Goal: Task Accomplishment & Management: Manage account settings

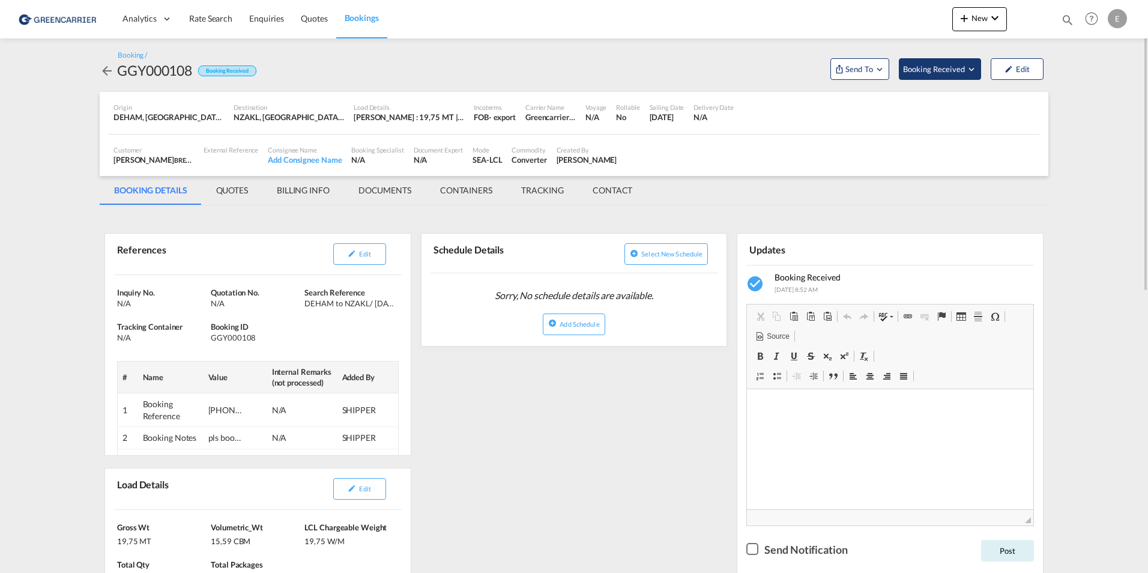
click at [966, 68] on md-icon "Open demo menu" at bounding box center [971, 69] width 11 height 11
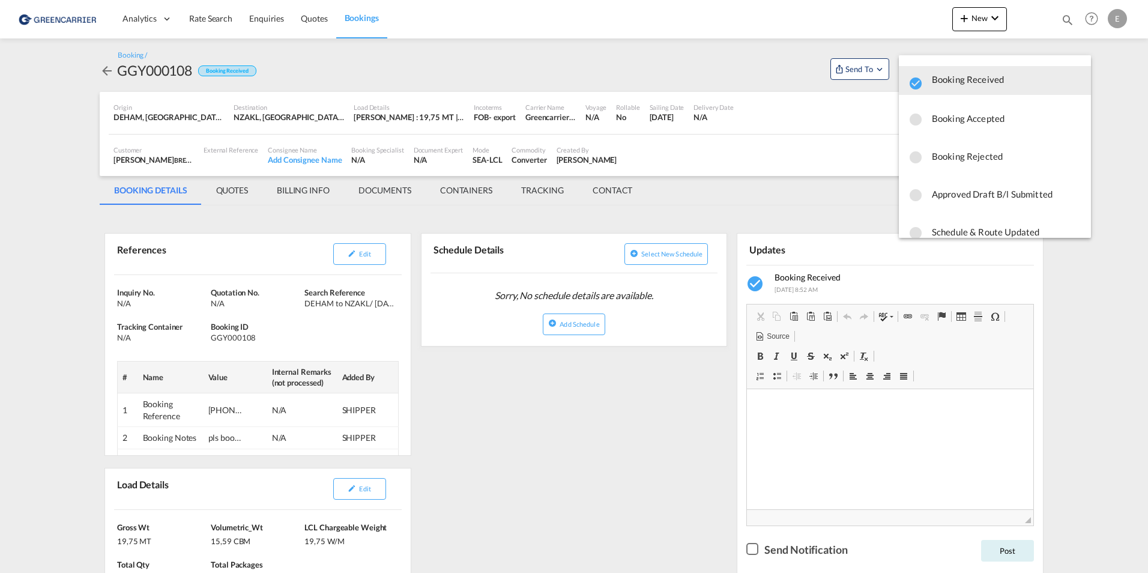
click at [789, 74] on md-backdrop at bounding box center [574, 286] width 1148 height 573
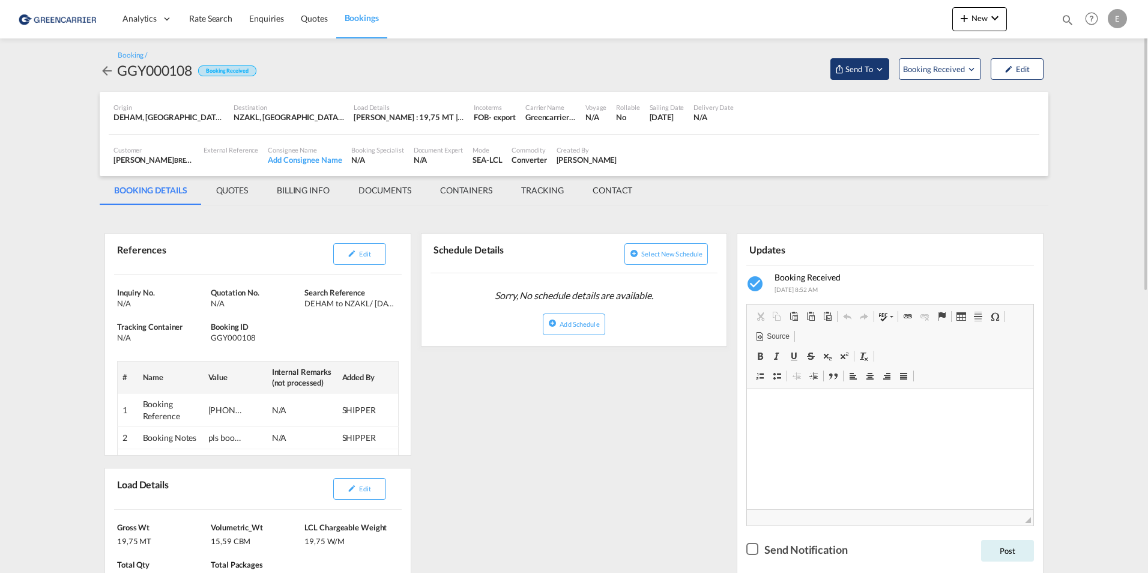
click at [890, 67] on md-menu "Send To Cargowise Yet to sync Send Booking" at bounding box center [859, 67] width 68 height 25
click at [880, 67] on md-icon "Open demo menu" at bounding box center [879, 69] width 11 height 11
click at [873, 101] on div "Yet to sync" at bounding box center [890, 113] width 74 height 25
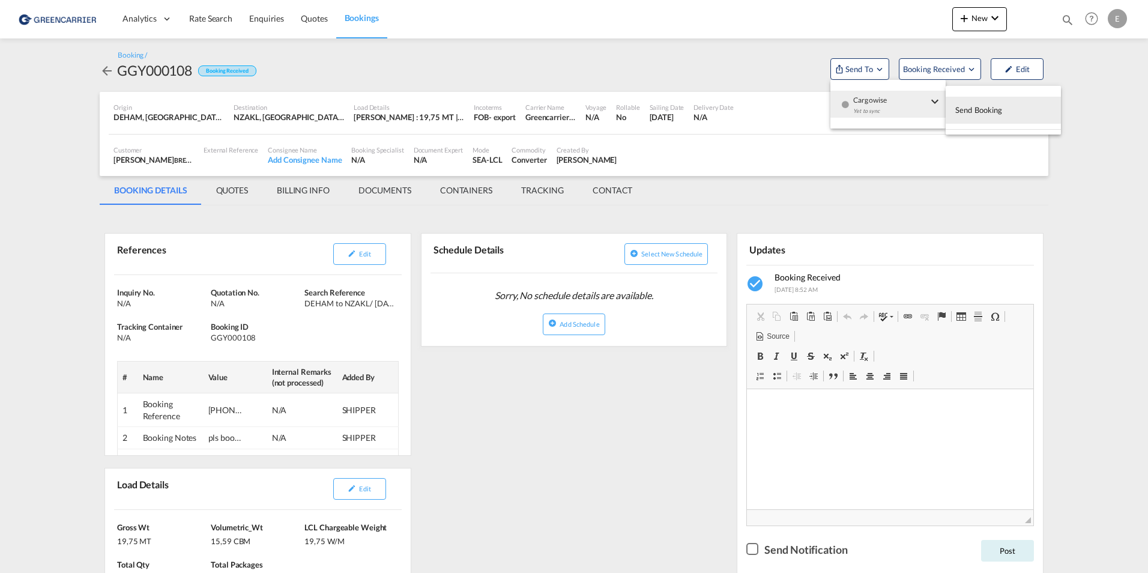
click at [991, 111] on span "Send Booking" at bounding box center [978, 109] width 47 height 19
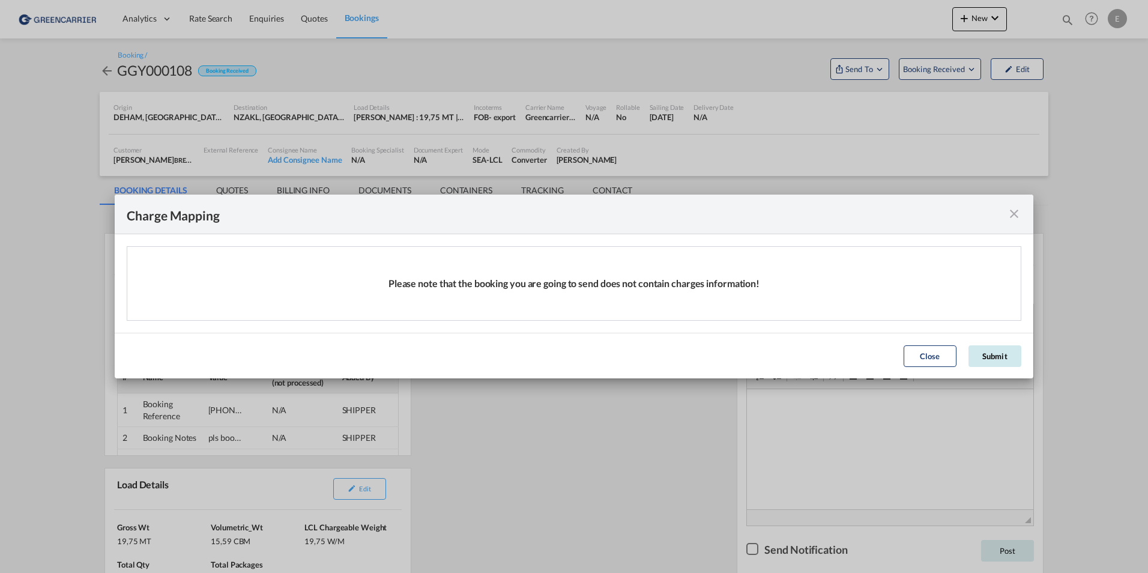
click at [992, 356] on button "Submit" at bounding box center [994, 356] width 53 height 22
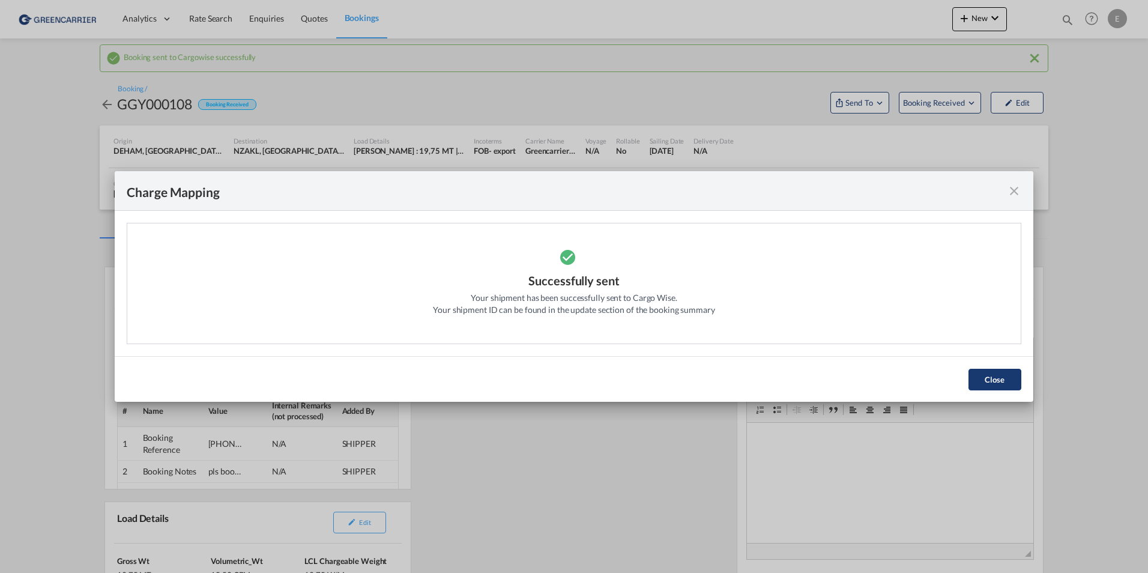
click at [1004, 382] on button "Close" at bounding box center [994, 380] width 53 height 22
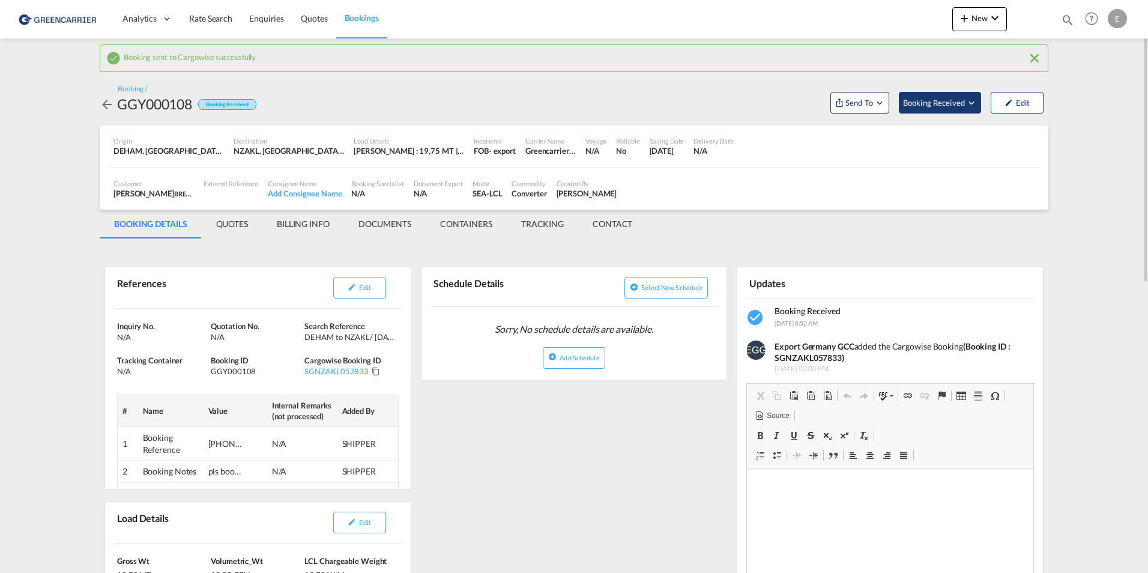
click at [964, 103] on span "Booking Received" at bounding box center [934, 103] width 63 height 12
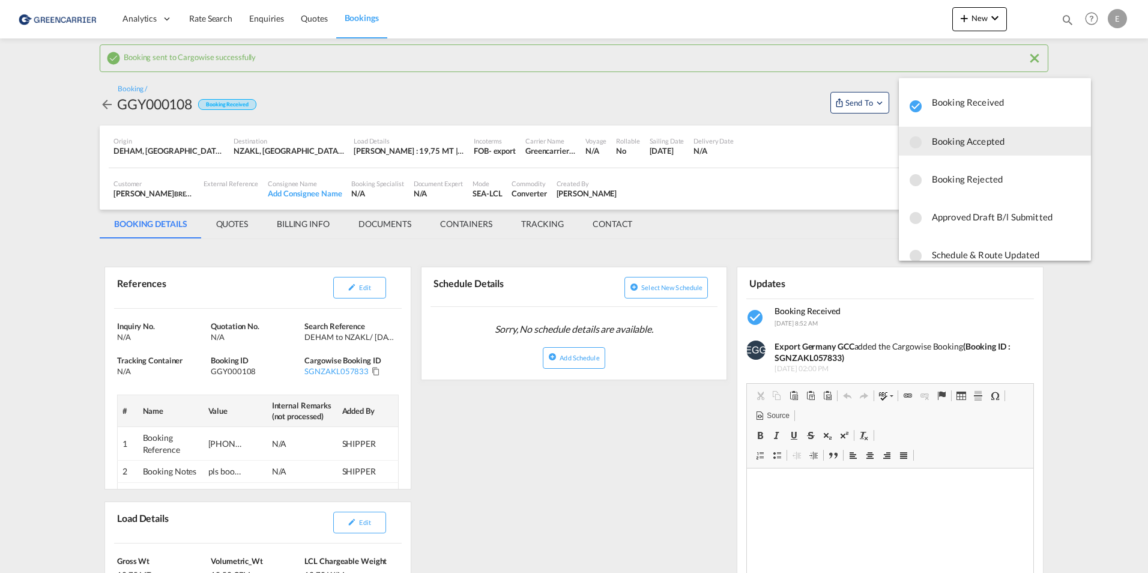
click at [958, 140] on span "Booking Accepted" at bounding box center [1005, 141] width 149 height 22
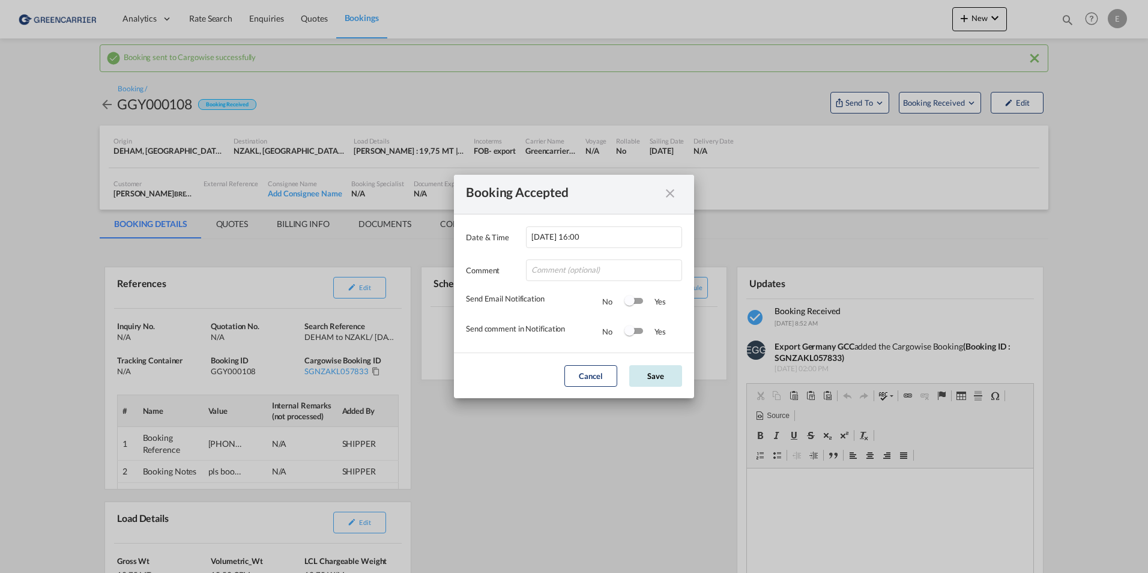
click at [656, 378] on button "Save" at bounding box center [655, 376] width 53 height 22
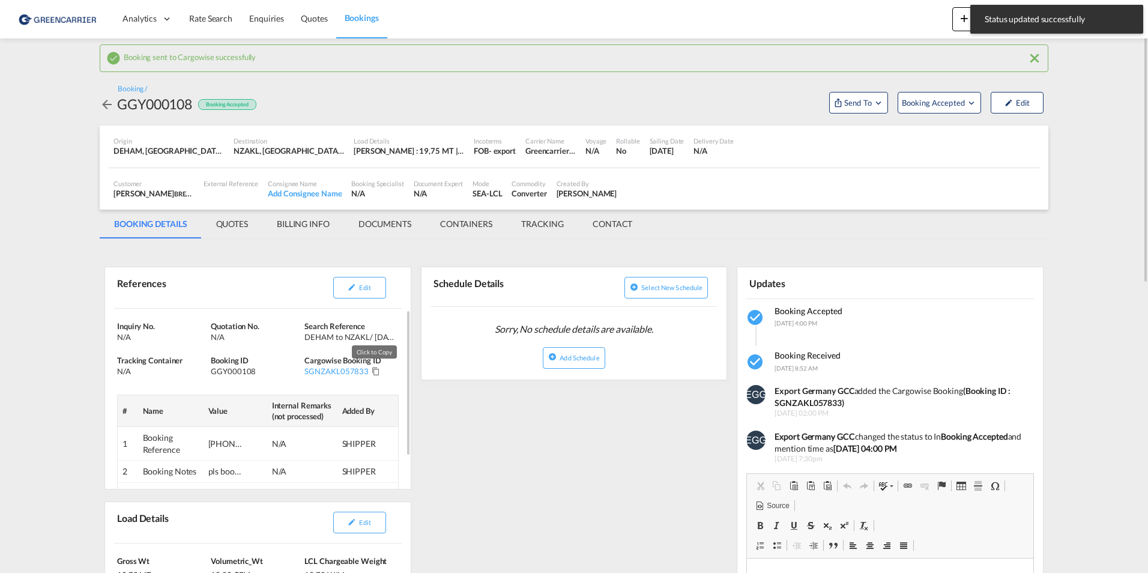
click at [372, 372] on md-icon "Click to Copy" at bounding box center [376, 371] width 8 height 8
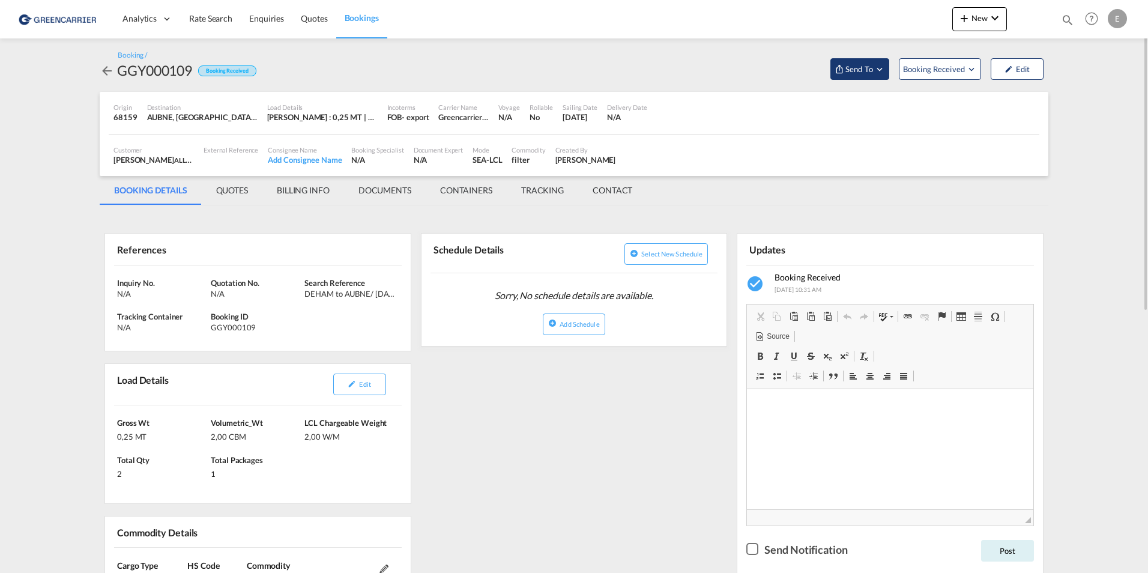
click at [871, 66] on span "Send To" at bounding box center [859, 69] width 30 height 12
click at [880, 99] on span "Cargowise" at bounding box center [890, 96] width 74 height 11
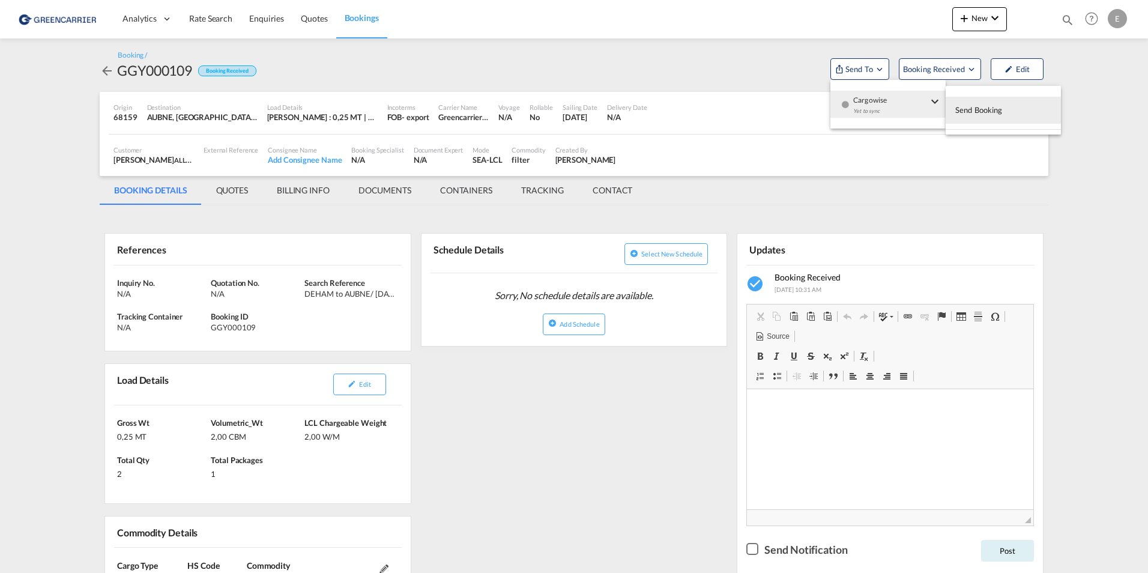
click at [978, 112] on span "Send Booking" at bounding box center [978, 109] width 47 height 19
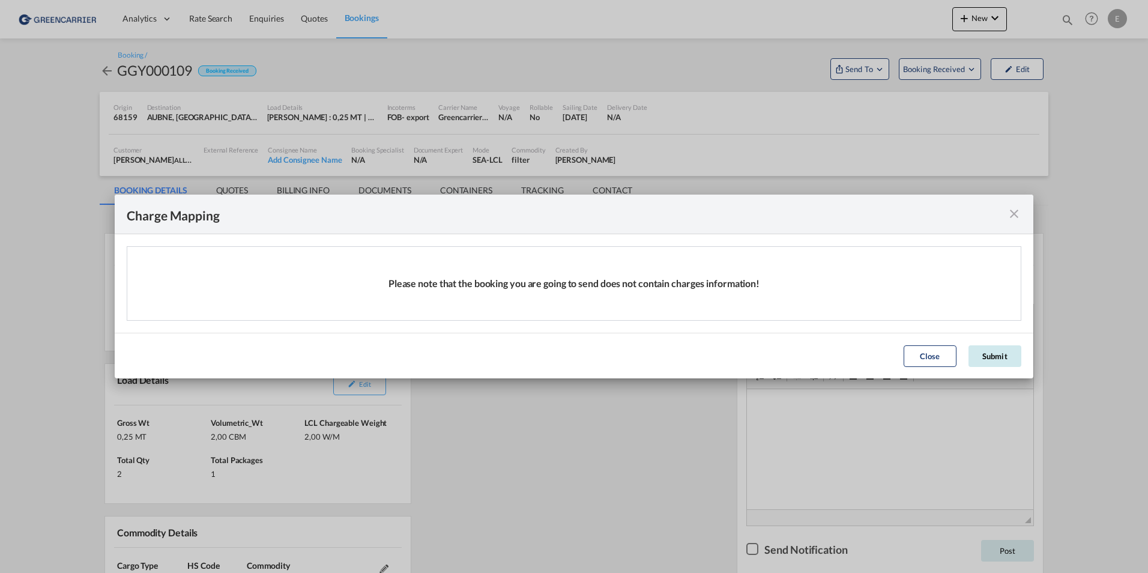
click at [1017, 361] on button "Submit" at bounding box center [994, 356] width 53 height 22
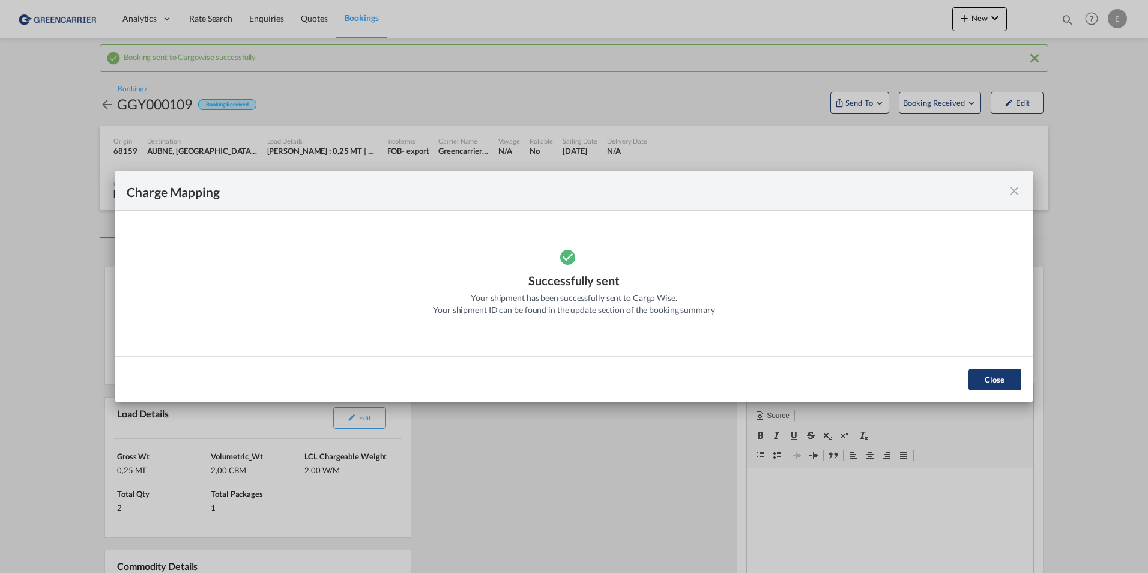
click at [989, 384] on button "Close" at bounding box center [994, 380] width 53 height 22
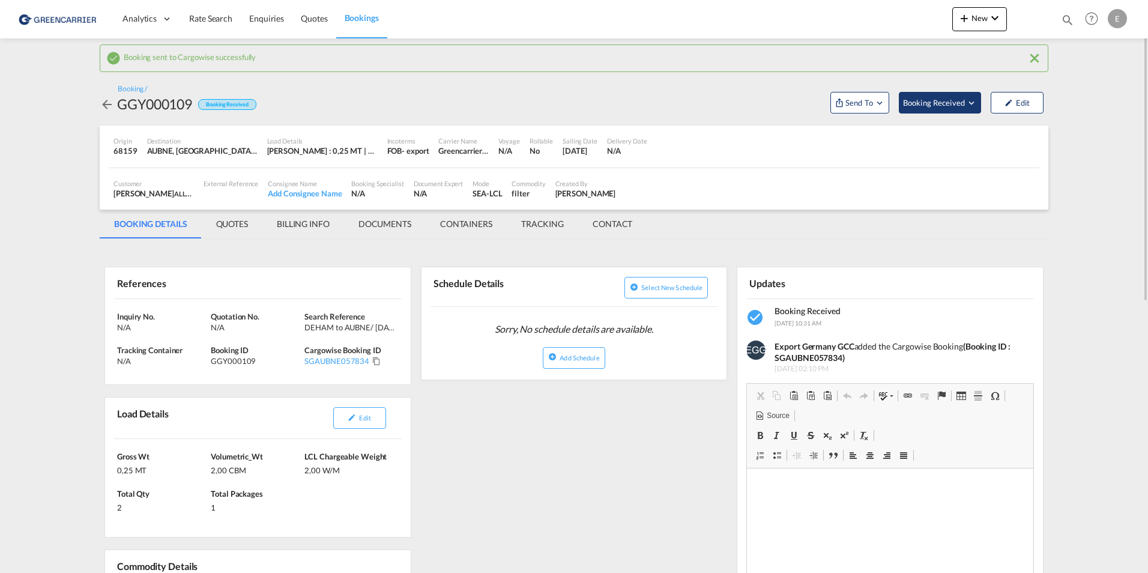
click at [952, 104] on span "Booking Received" at bounding box center [934, 103] width 63 height 12
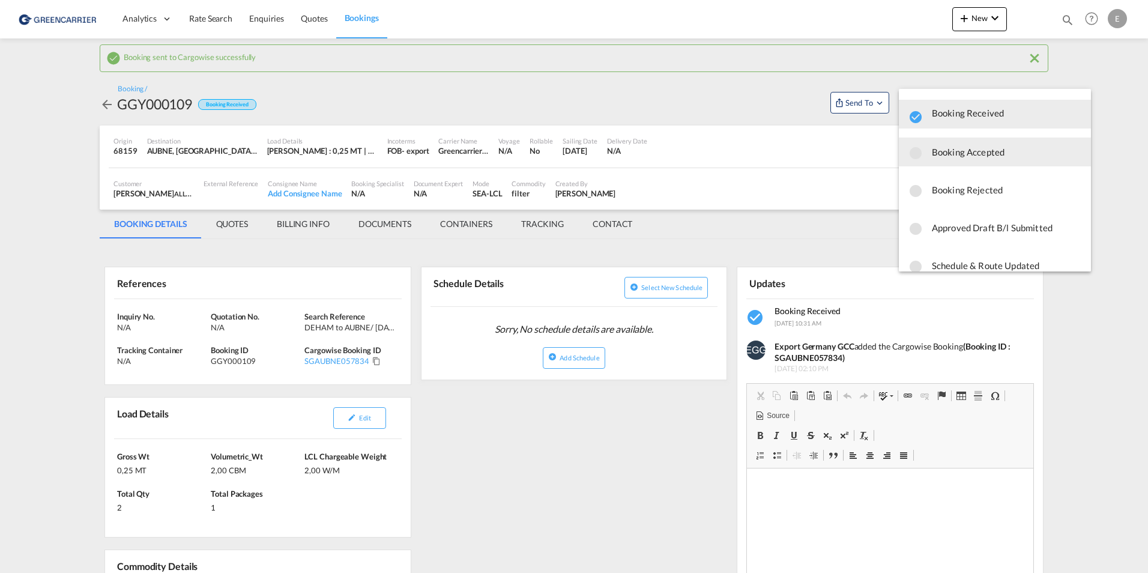
click at [954, 156] on span "Booking Accepted" at bounding box center [1005, 152] width 149 height 22
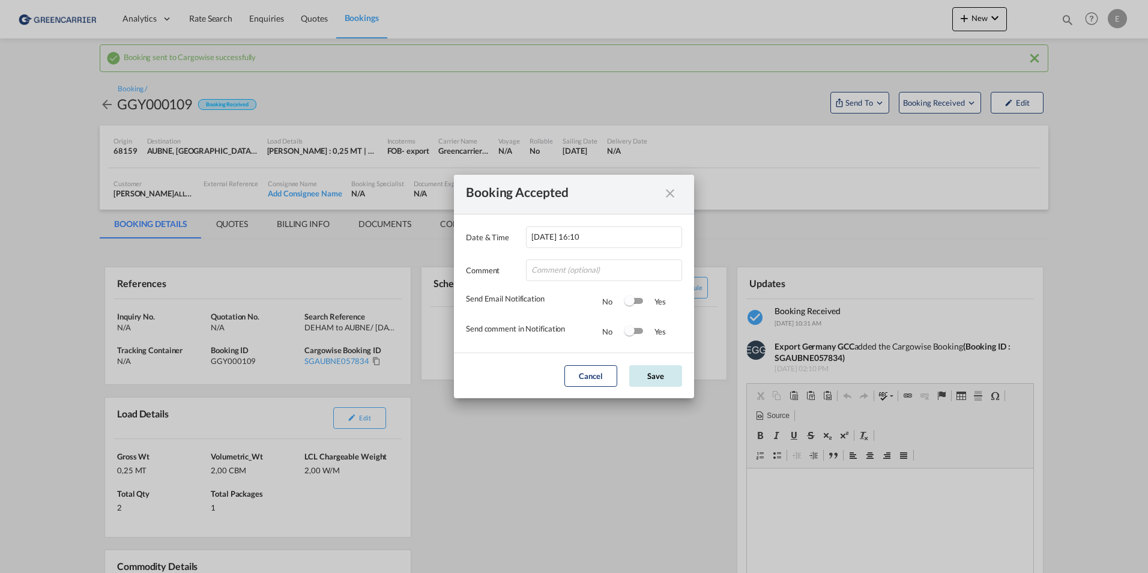
click at [652, 373] on button "Save" at bounding box center [655, 376] width 53 height 22
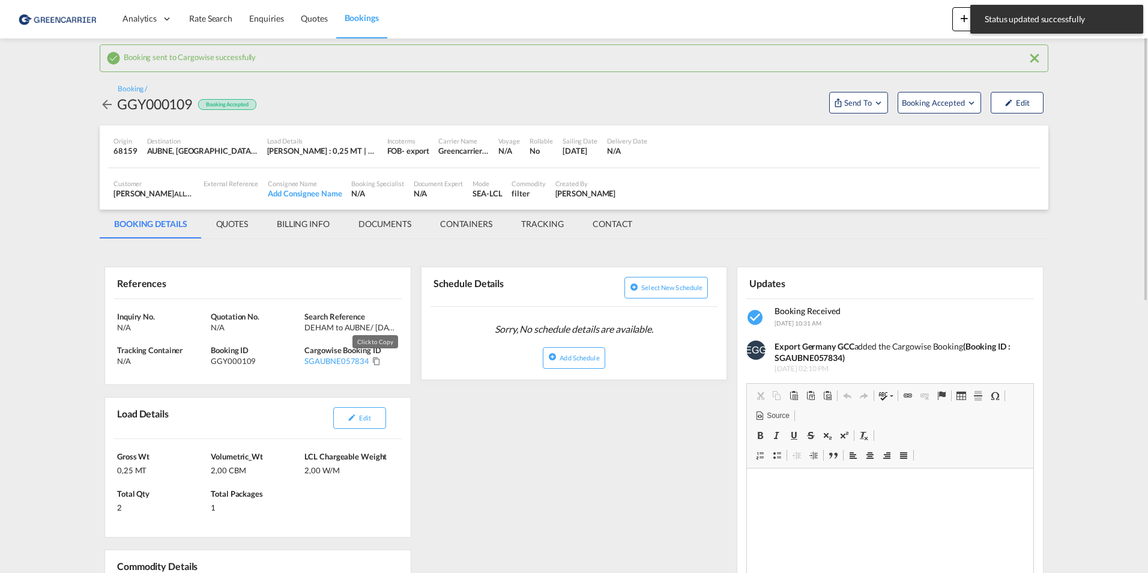
click at [373, 364] on md-icon "Click to Copy" at bounding box center [376, 361] width 8 height 8
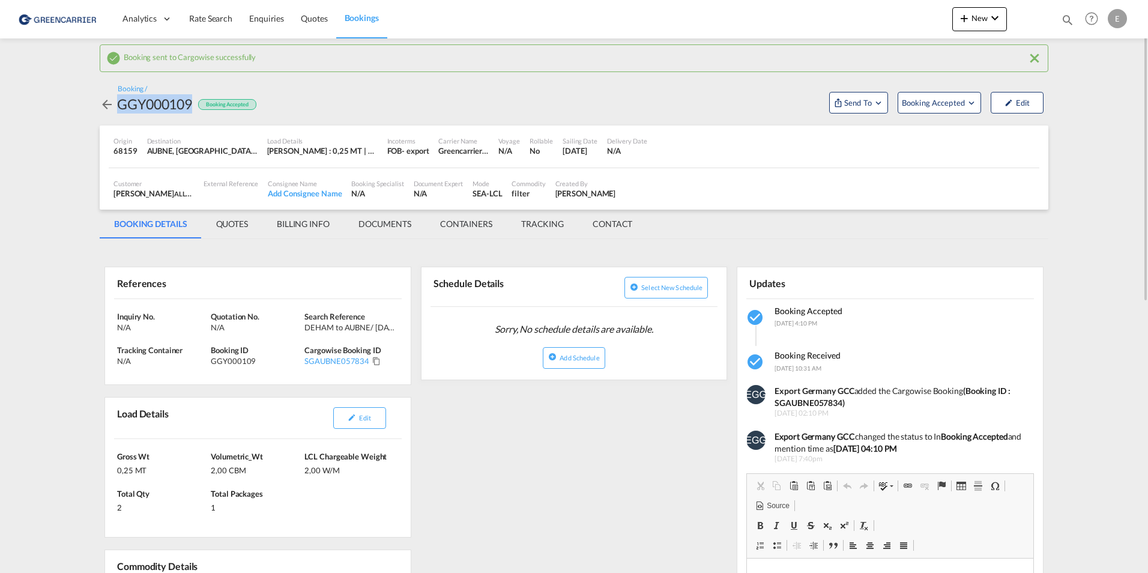
drag, startPoint x: 191, startPoint y: 101, endPoint x: 121, endPoint y: 106, distance: 69.7
click at [121, 106] on div "GGY000109" at bounding box center [154, 103] width 75 height 19
copy div "GGY000109"
click at [972, 101] on md-icon "Open demo menu" at bounding box center [971, 102] width 11 height 11
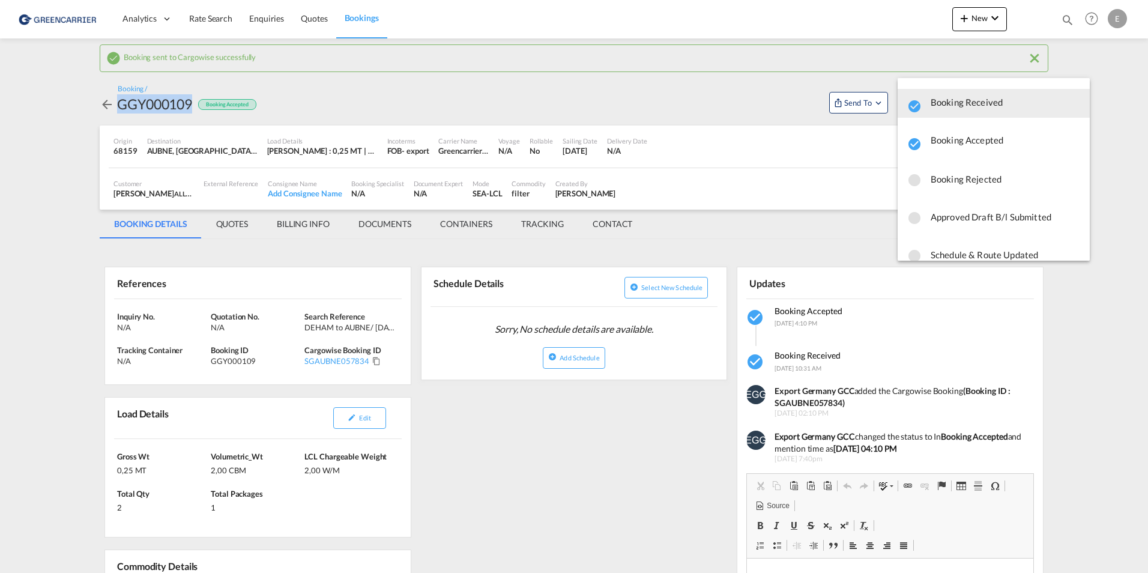
click at [971, 105] on span "button" at bounding box center [1004, 106] width 149 height 17
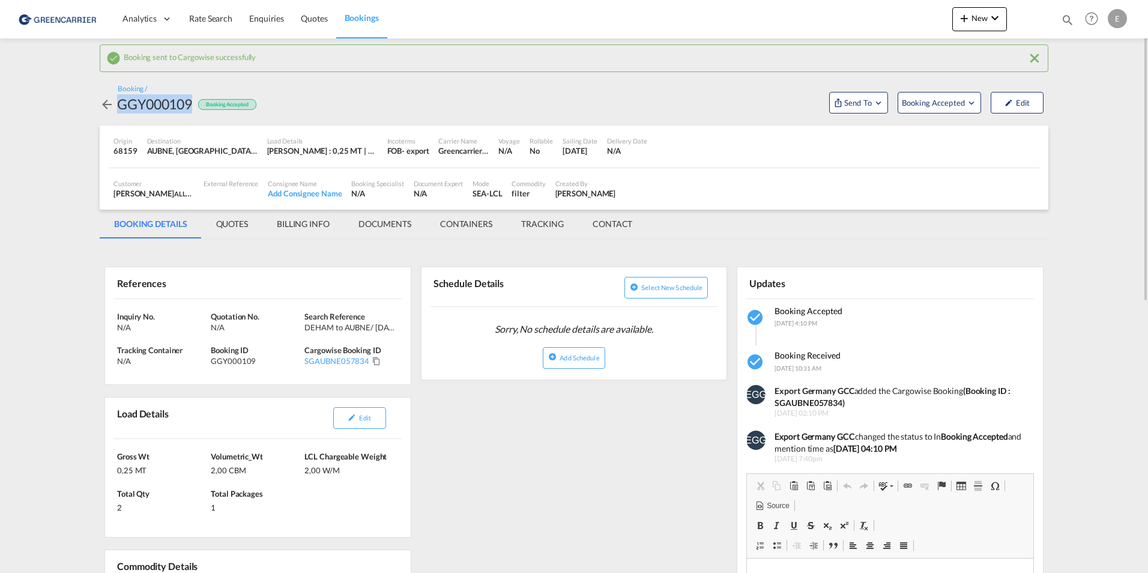
click at [61, 282] on md-content "Analytics Dashboard Rate Search Enquiries Quotes Bookings New Quote Bookings" at bounding box center [574, 286] width 1148 height 573
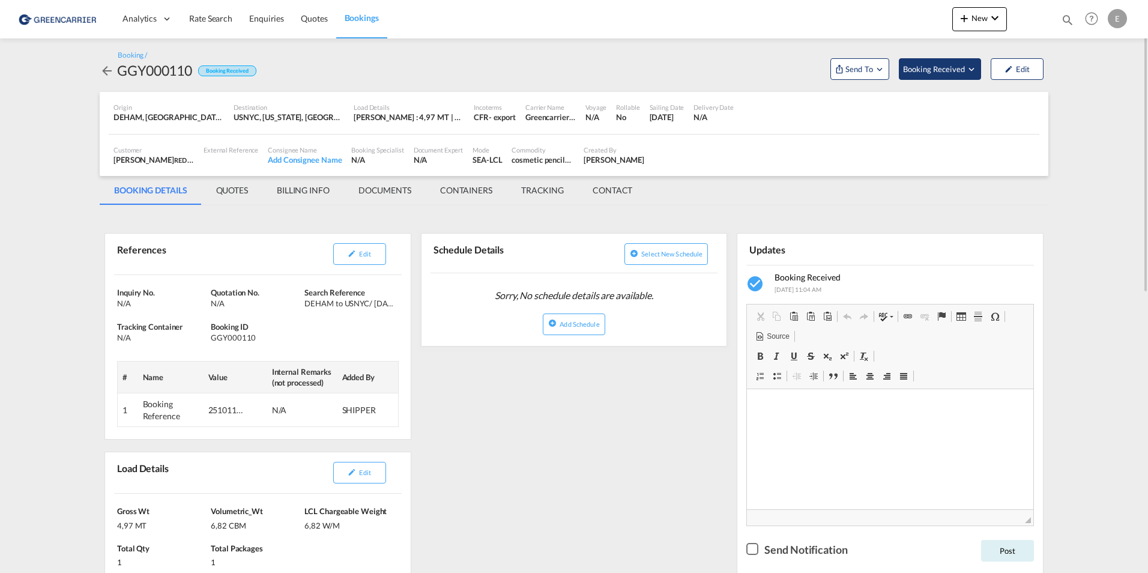
click at [915, 74] on span "Booking Received" at bounding box center [934, 69] width 63 height 12
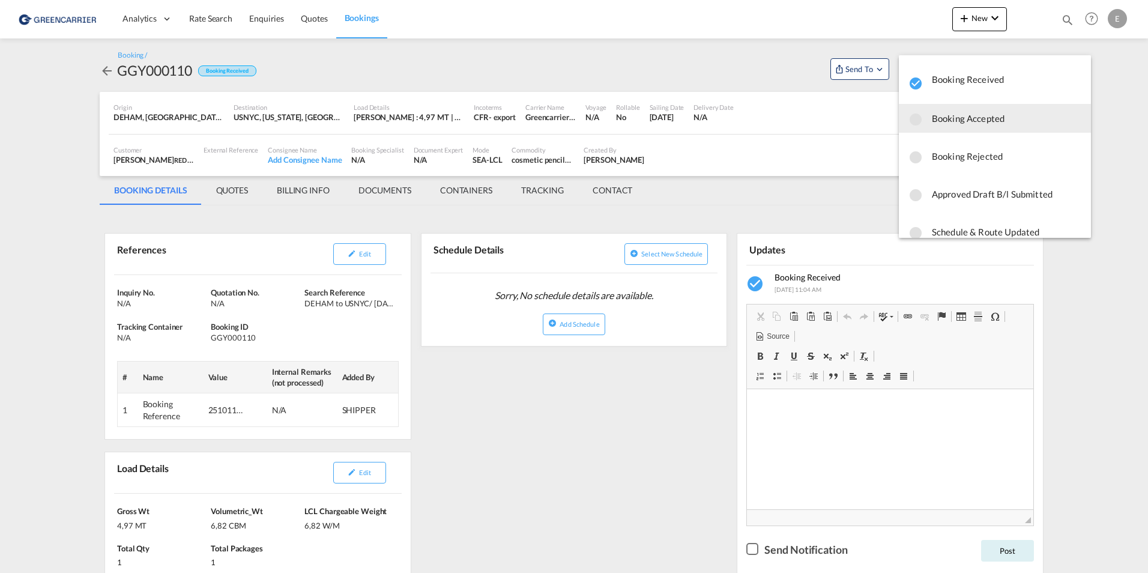
click at [946, 117] on span "Booking Accepted" at bounding box center [1005, 118] width 149 height 22
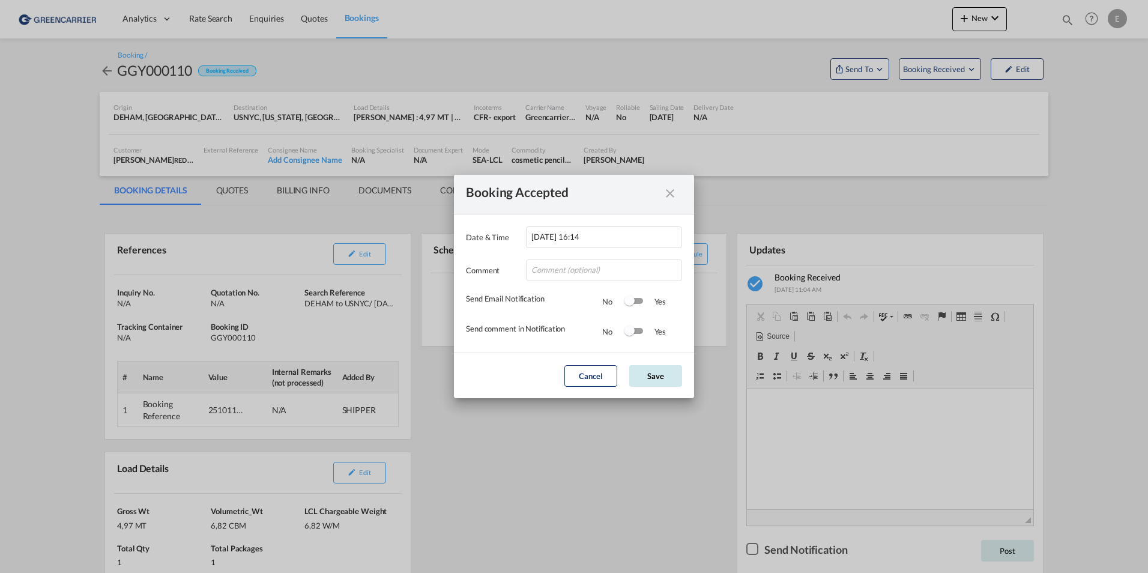
click at [657, 378] on button "Save" at bounding box center [655, 376] width 53 height 22
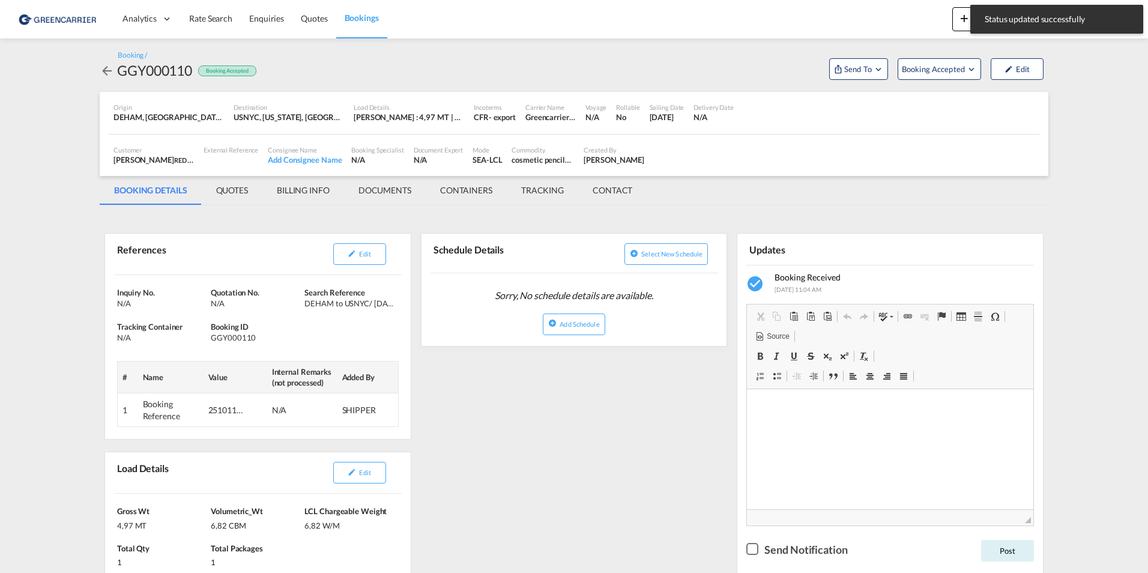
click at [873, 66] on div "Booking Accepted Date & Time 2025-09-12 16:14 Comment Send Email Notification N…" at bounding box center [574, 286] width 1148 height 573
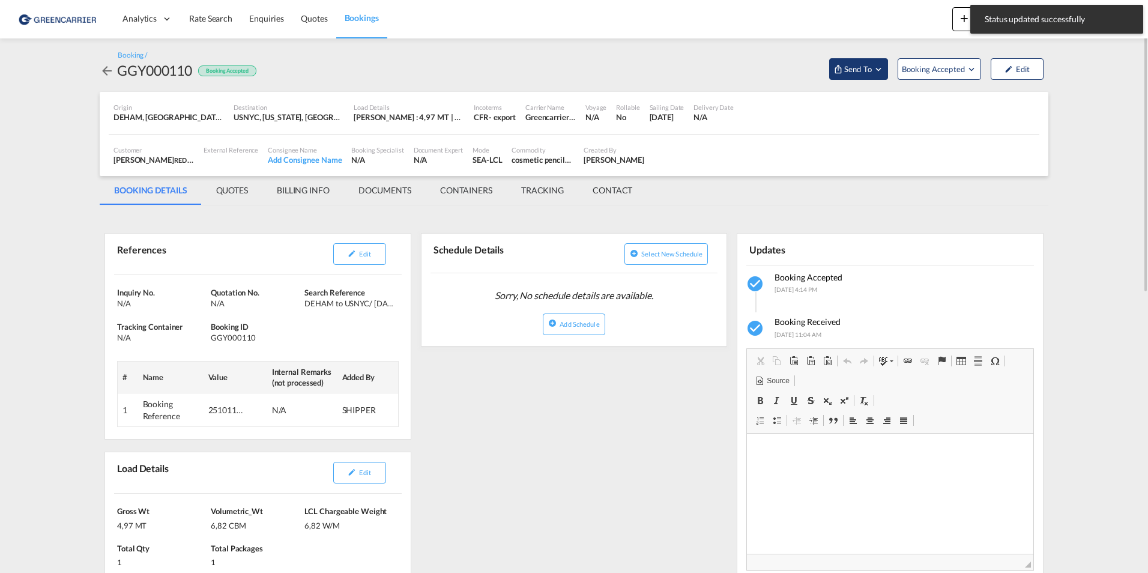
click at [873, 68] on md-icon "Open demo menu" at bounding box center [878, 69] width 11 height 11
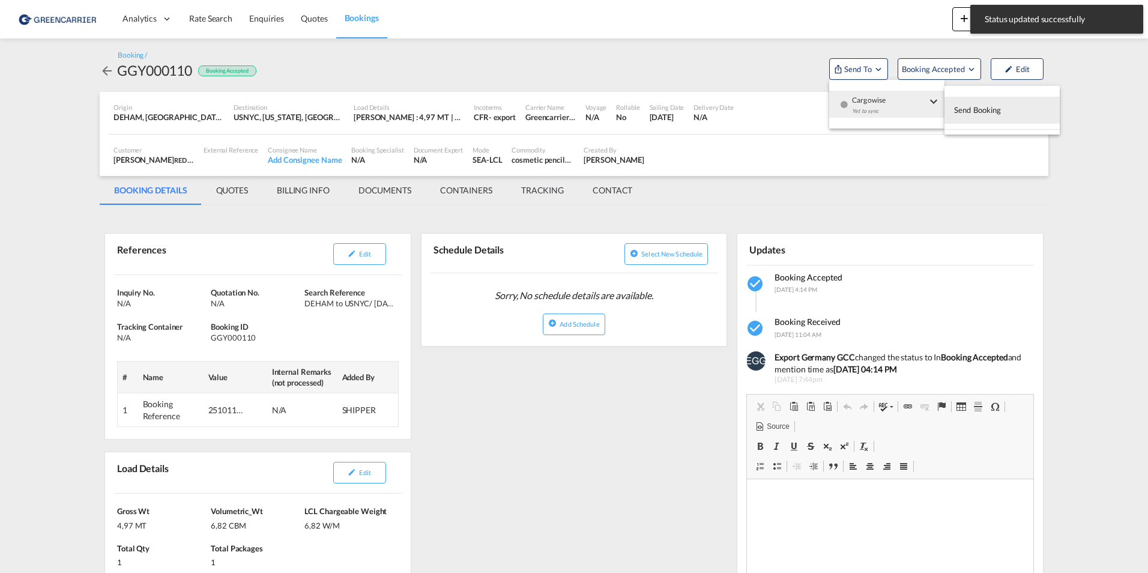
click at [992, 108] on span "Send Booking" at bounding box center [977, 109] width 47 height 19
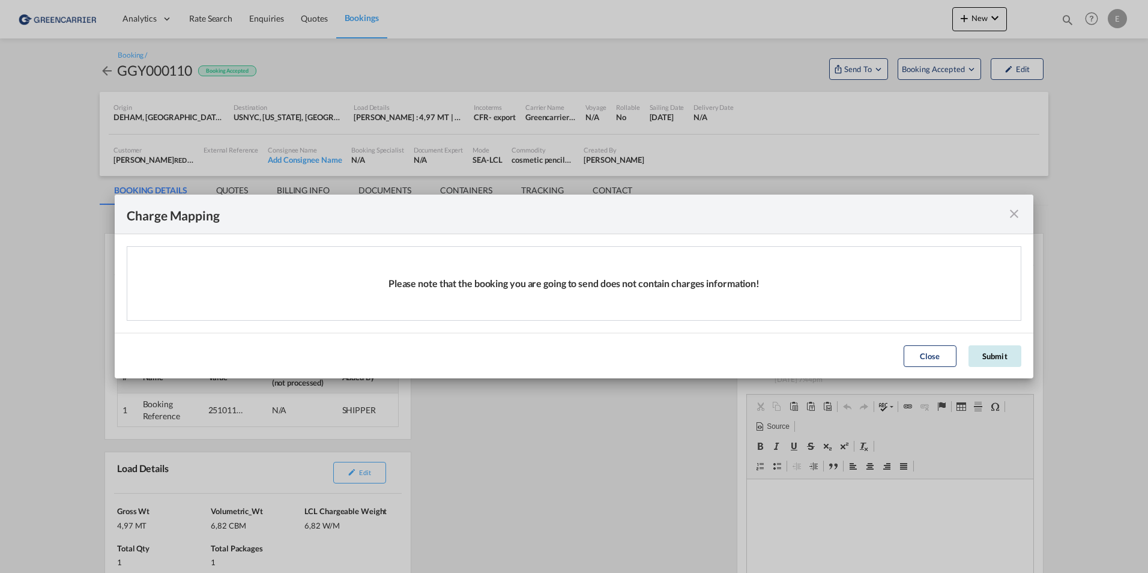
click at [982, 348] on button "Submit" at bounding box center [994, 356] width 53 height 22
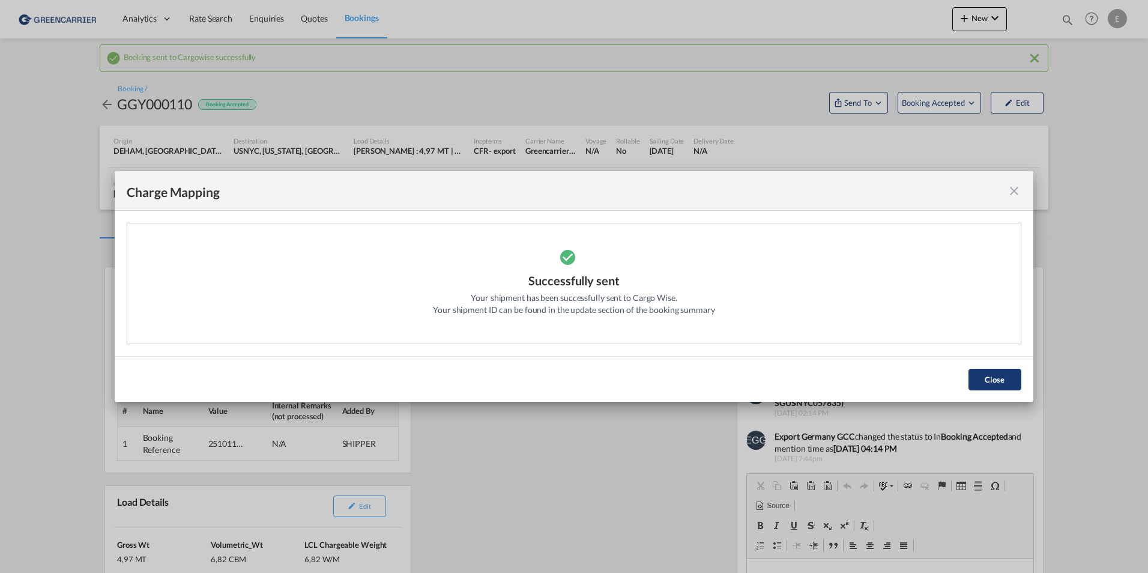
click at [1003, 379] on button "Close" at bounding box center [994, 380] width 53 height 22
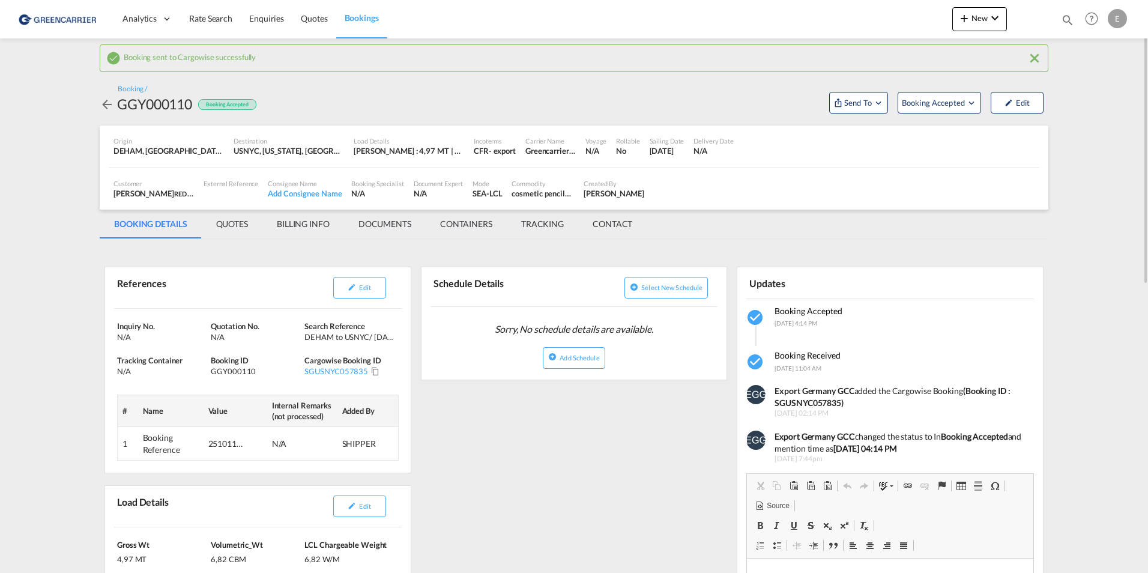
click at [375, 375] on md-icon "Click to Copy" at bounding box center [375, 371] width 8 height 8
